Goal: Task Accomplishment & Management: Use online tool/utility

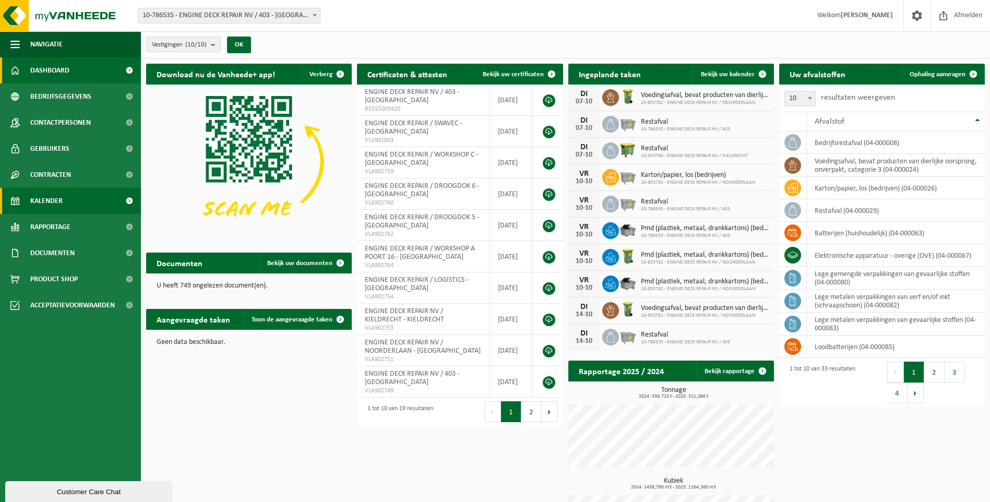
click at [97, 189] on link "Kalender" at bounding box center [70, 201] width 141 height 26
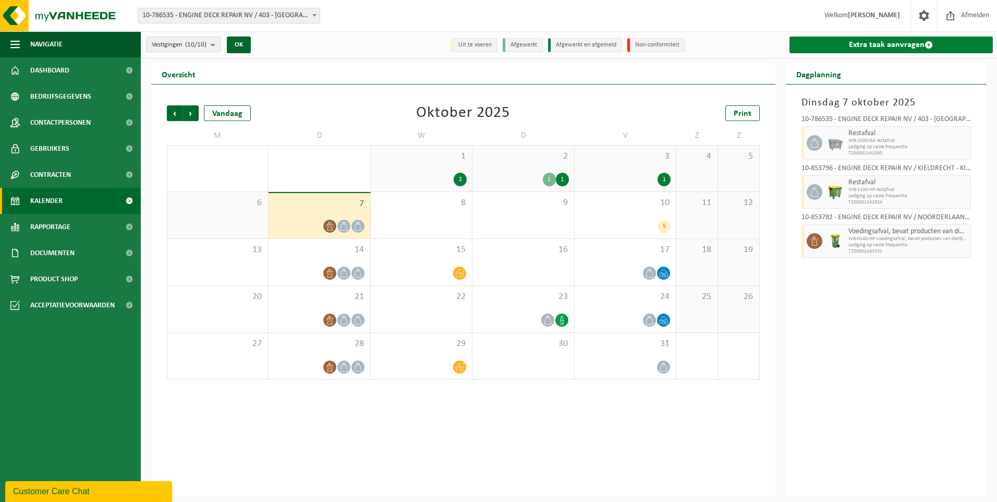
click at [884, 41] on link "Extra taak aanvragen" at bounding box center [892, 45] width 204 height 17
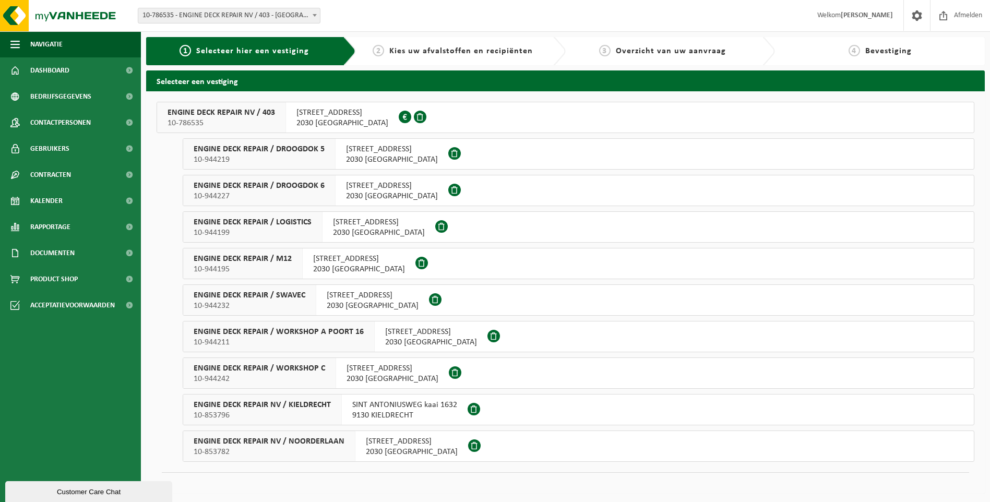
click at [327, 305] on span "2030 ANTWERPEN" at bounding box center [373, 305] width 92 height 10
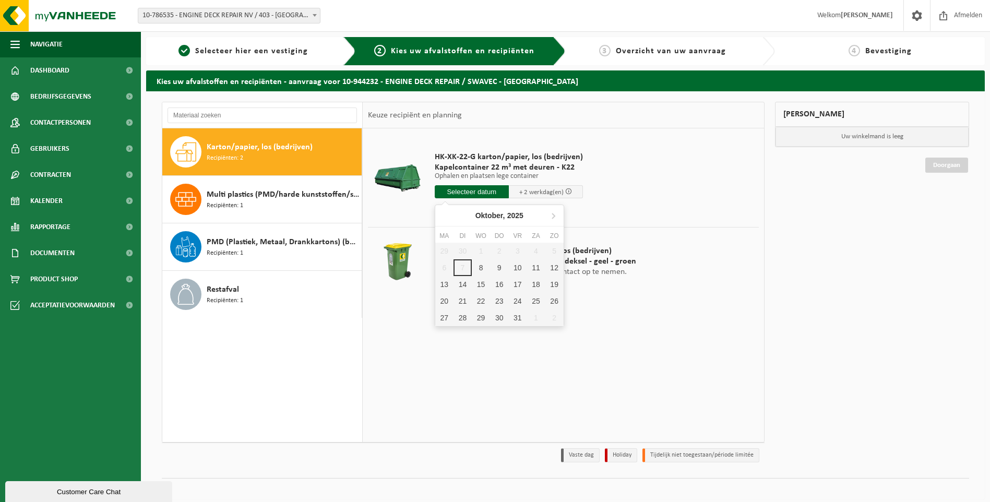
click at [494, 194] on input "text" at bounding box center [472, 191] width 74 height 13
click at [481, 266] on div "8" at bounding box center [481, 267] width 18 height 17
type input "Van 2025-10-08"
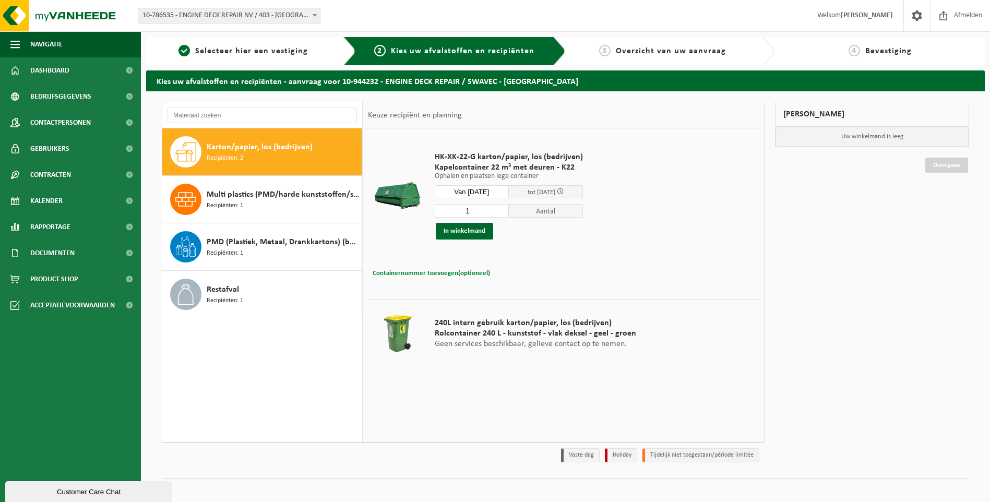
click at [443, 274] on span "Containernummer toevoegen(optioneel)" at bounding box center [430, 273] width 117 height 7
paste input "K22-009"
click at [469, 275] on input "K22-009" at bounding box center [504, 273] width 190 height 14
paste input "located near gate 5."
type input "K22-009 - located near gate 5."
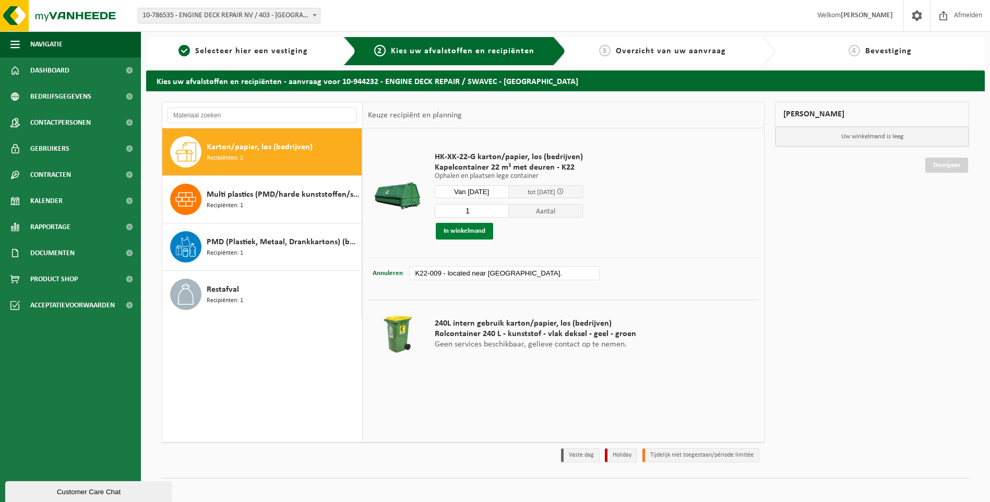
click at [460, 233] on button "In winkelmand" at bounding box center [464, 231] width 57 height 17
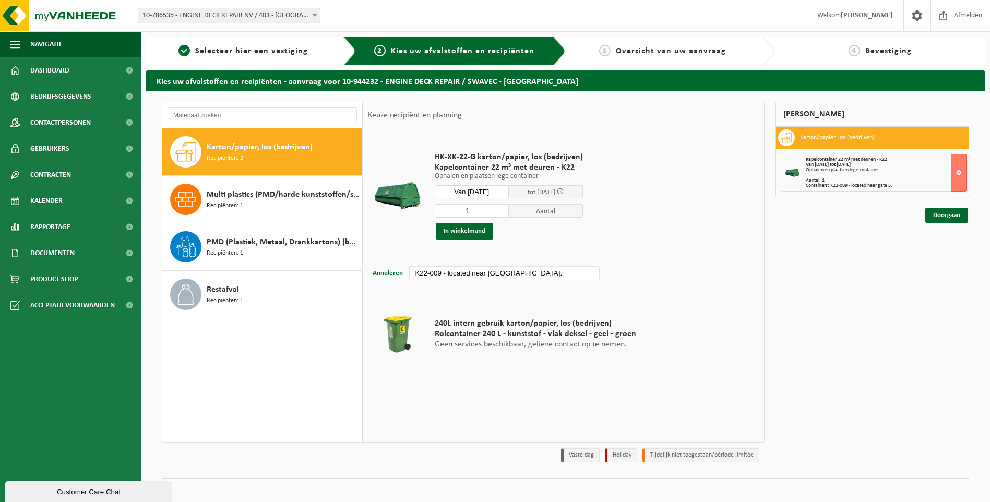
click at [940, 223] on div "Mijn winkelmand Karton/papier, los (bedrijven) Kapelcontainer 22 m³ met deuren …" at bounding box center [871, 285] width 205 height 366
click at [940, 215] on link "Doorgaan" at bounding box center [946, 215] width 43 height 15
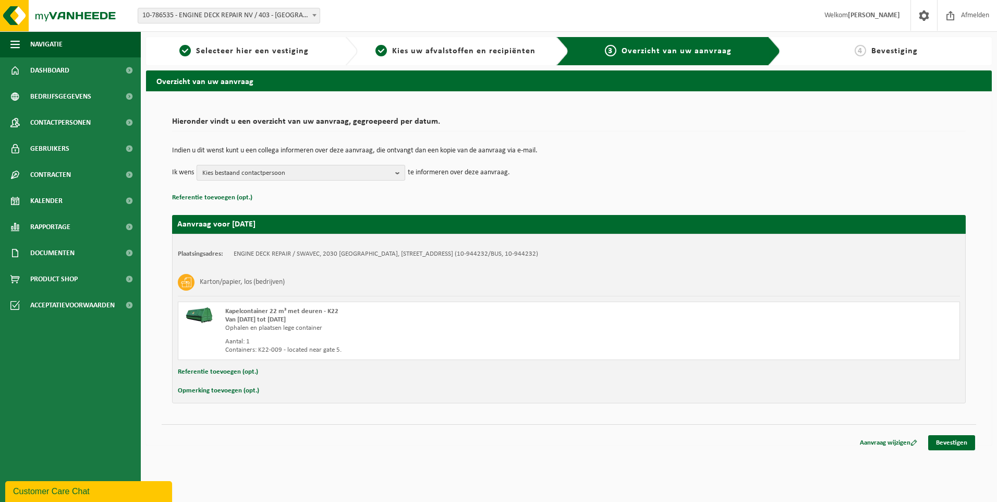
click at [311, 175] on span "Kies bestaand contactpersoon" at bounding box center [296, 173] width 189 height 16
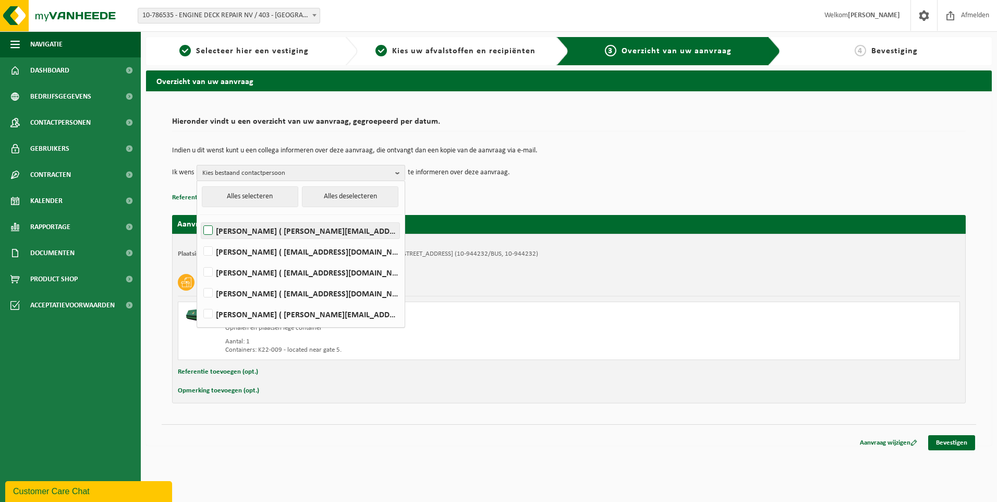
click at [238, 230] on label "Elizabeth Evans ( elizabeth.evans@edr-antwerp.eu )" at bounding box center [300, 231] width 198 height 16
click at [200, 218] on input "Elizabeth Evans ( elizabeth.evans@edr-antwerp.eu )" at bounding box center [199, 217] width 1 height 1
checkbox input "true"
click at [238, 248] on label "LIEVEN GILLIS ( lieven@consultes.be )" at bounding box center [300, 252] width 198 height 16
click at [200, 238] on input "LIEVEN GILLIS ( lieven@consultes.be )" at bounding box center [199, 238] width 1 height 1
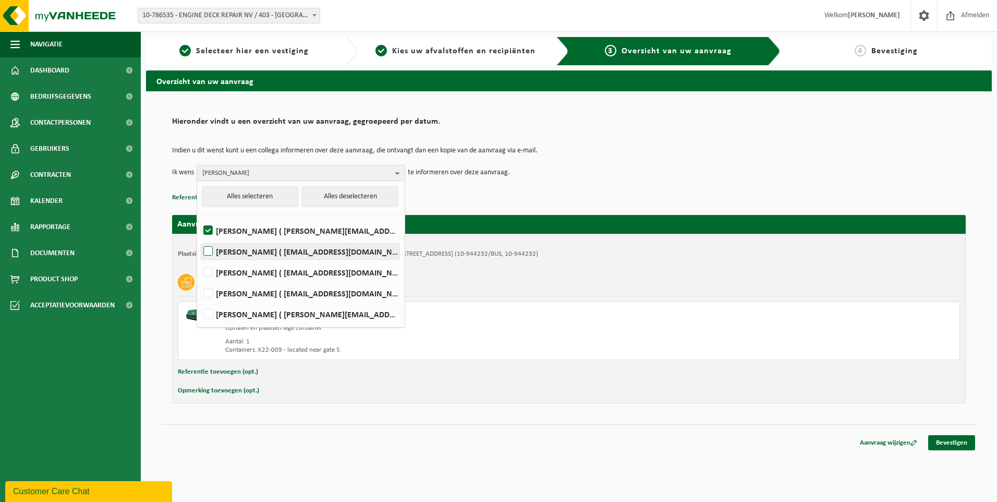
checkbox input "true"
click at [235, 270] on label "FRÉDÉRIC LYTENS ( flytens@edr-antwerp.eu )" at bounding box center [300, 272] width 198 height 16
click at [200, 259] on input "FRÉDÉRIC LYTENS ( flytens@edr-antwerp.eu )" at bounding box center [199, 259] width 1 height 1
checkbox input "true"
click at [233, 294] on label "Slawomir Madej ( smadej@edr-antwerp.eu )" at bounding box center [300, 293] width 198 height 16
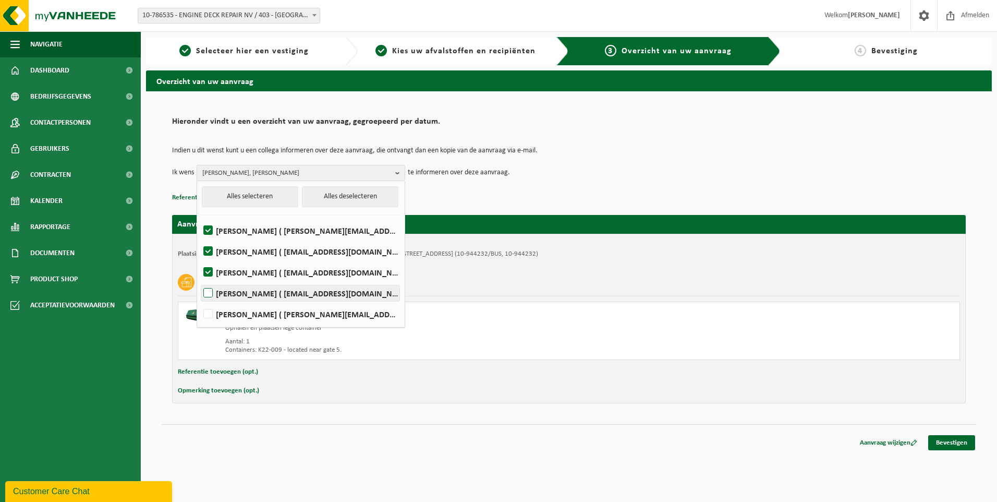
click at [200, 280] on input "Slawomir Madej ( smadej@edr-antwerp.eu )" at bounding box center [199, 280] width 1 height 1
checkbox input "true"
click at [876, 389] on div "Opmerking toevoegen (opt.)" at bounding box center [569, 391] width 783 height 14
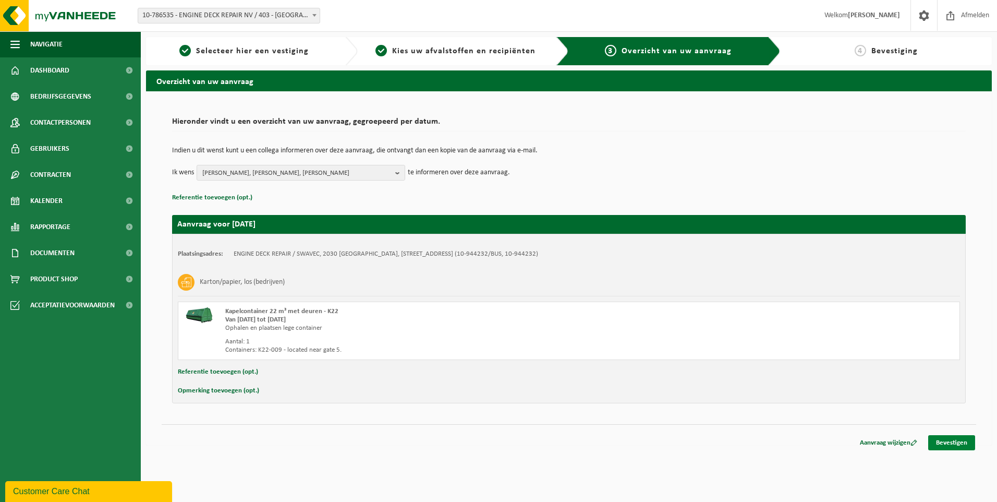
click at [947, 443] on link "Bevestigen" at bounding box center [952, 442] width 47 height 15
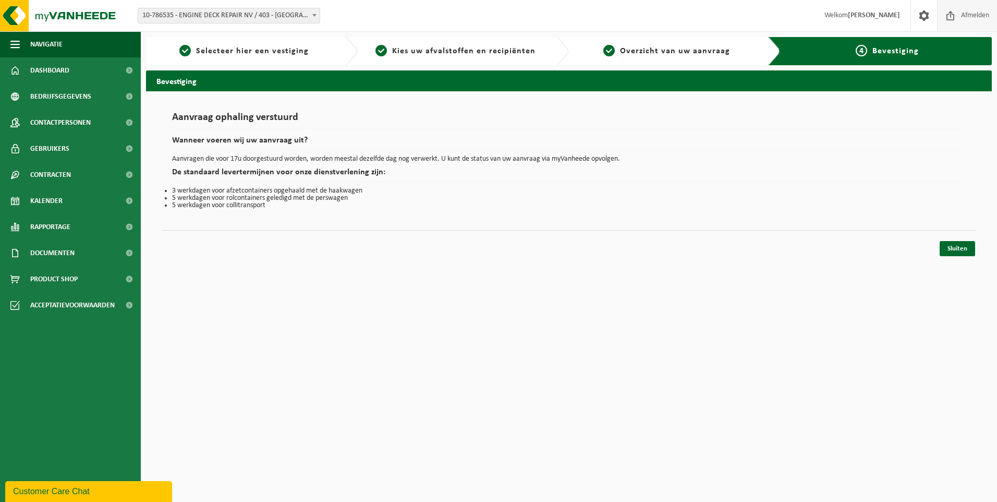
click at [961, 17] on span "Afmelden" at bounding box center [975, 15] width 33 height 31
